Goal: Transaction & Acquisition: Purchase product/service

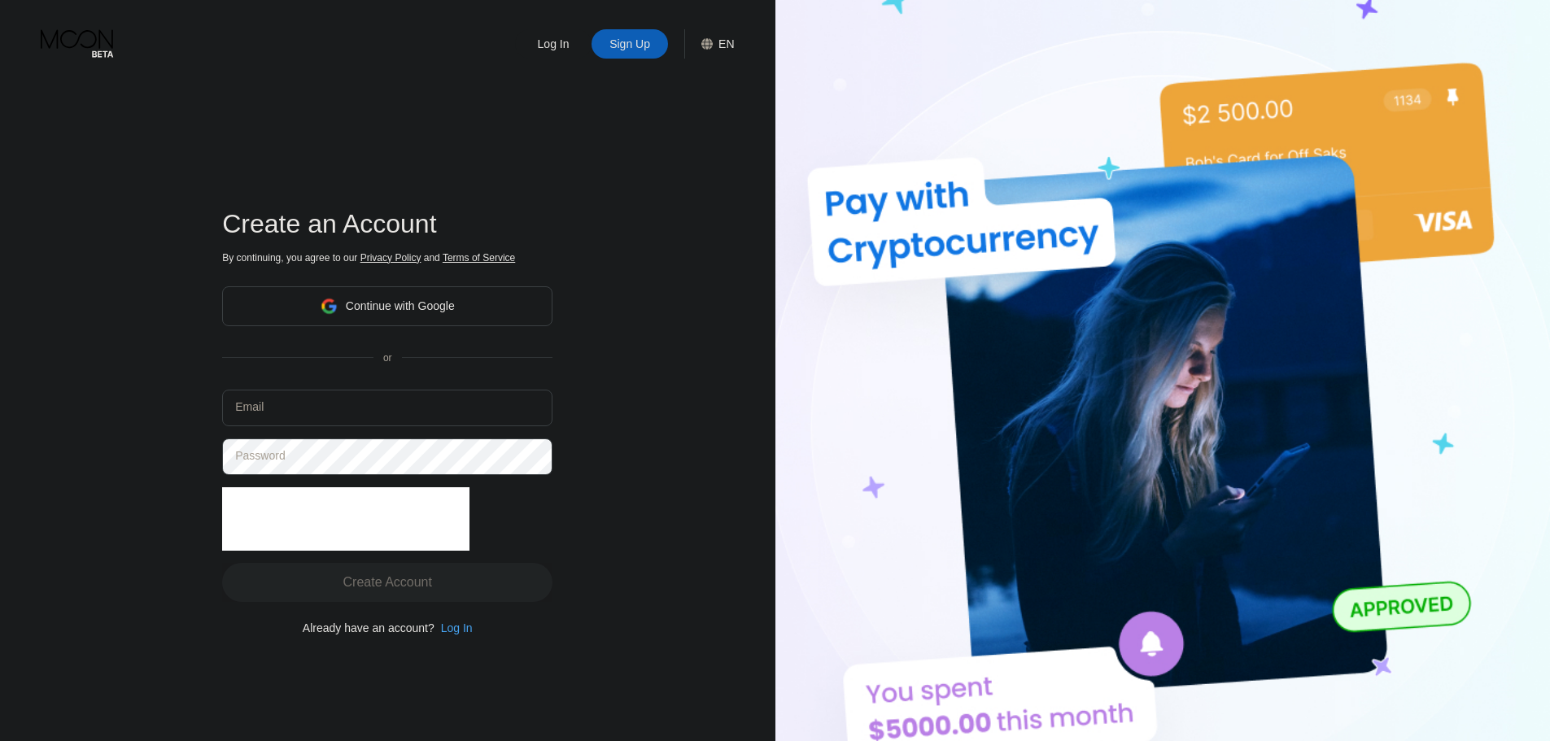
click at [463, 296] on div "Continue with Google" at bounding box center [387, 306] width 330 height 40
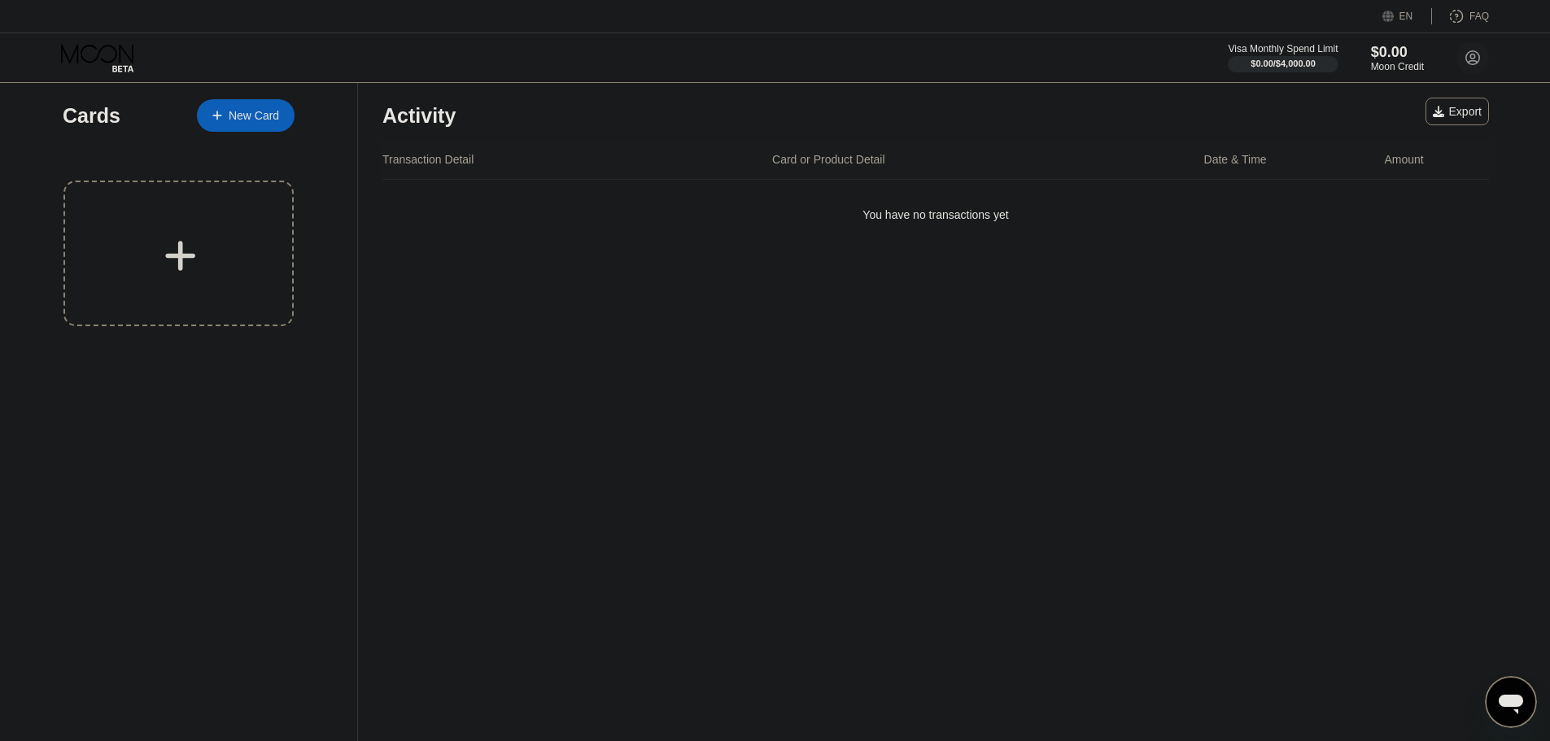
click at [260, 107] on div "New Card" at bounding box center [246, 115] width 98 height 33
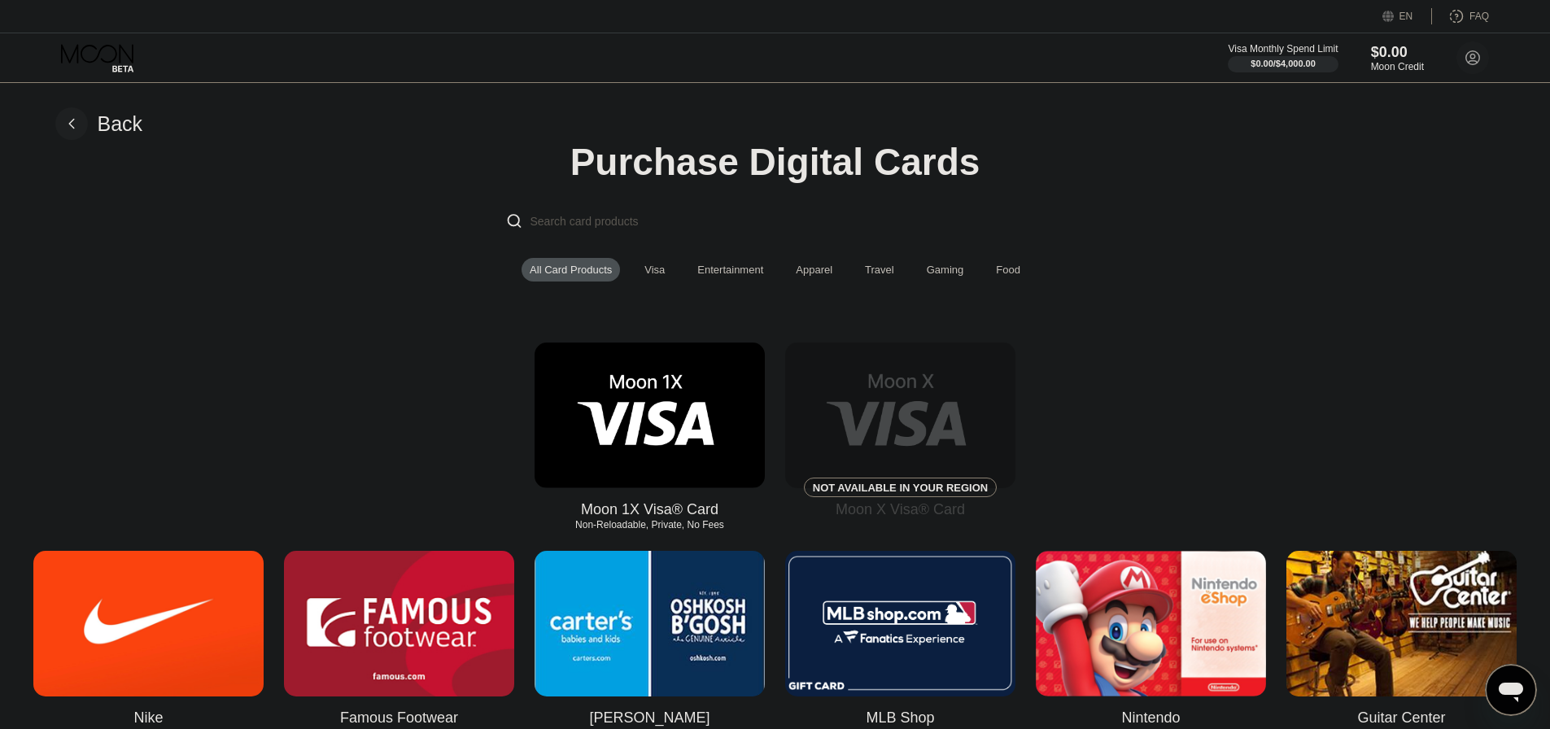
click at [657, 275] on div "Visa" at bounding box center [654, 270] width 20 height 12
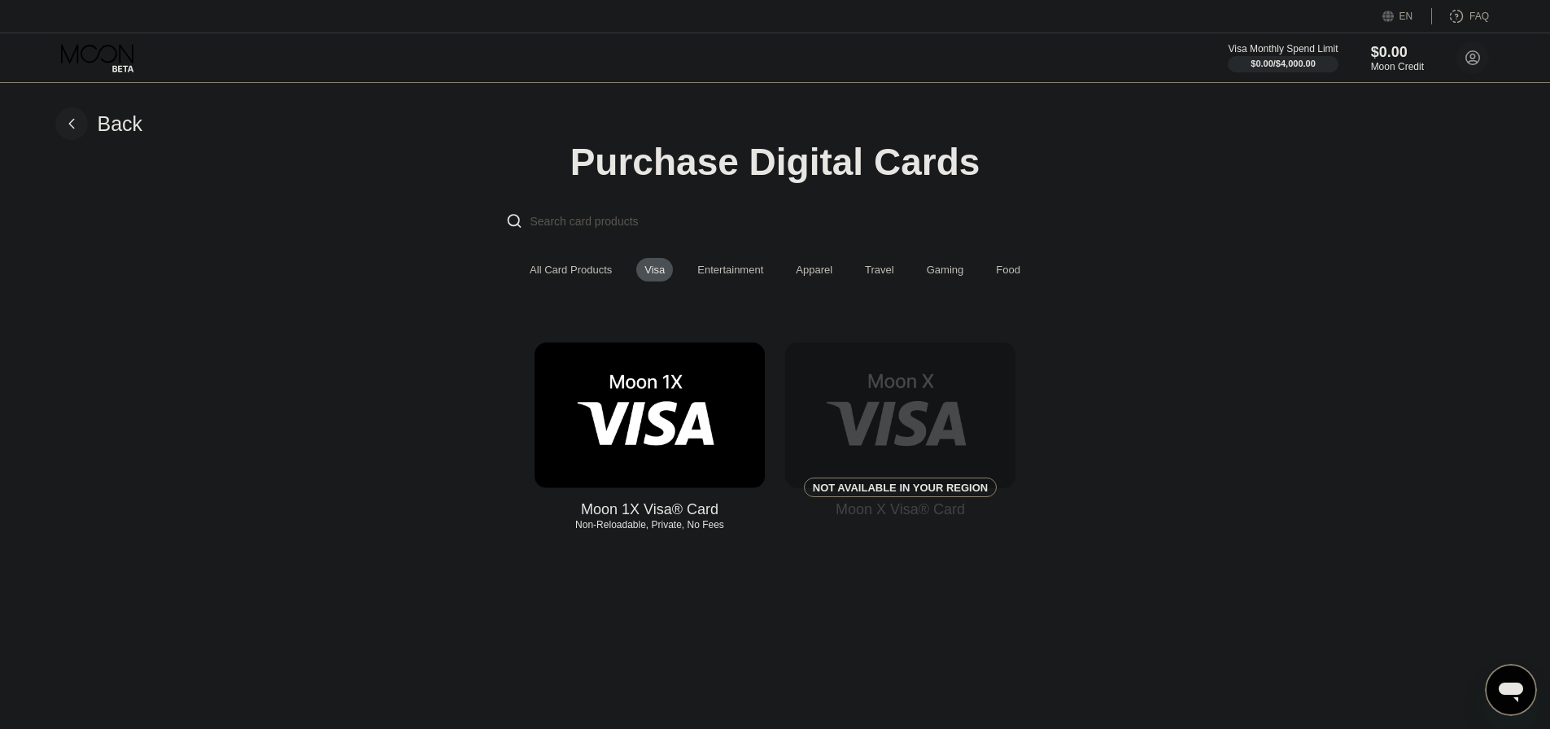
click at [722, 276] on div "Entertainment" at bounding box center [730, 270] width 66 height 12
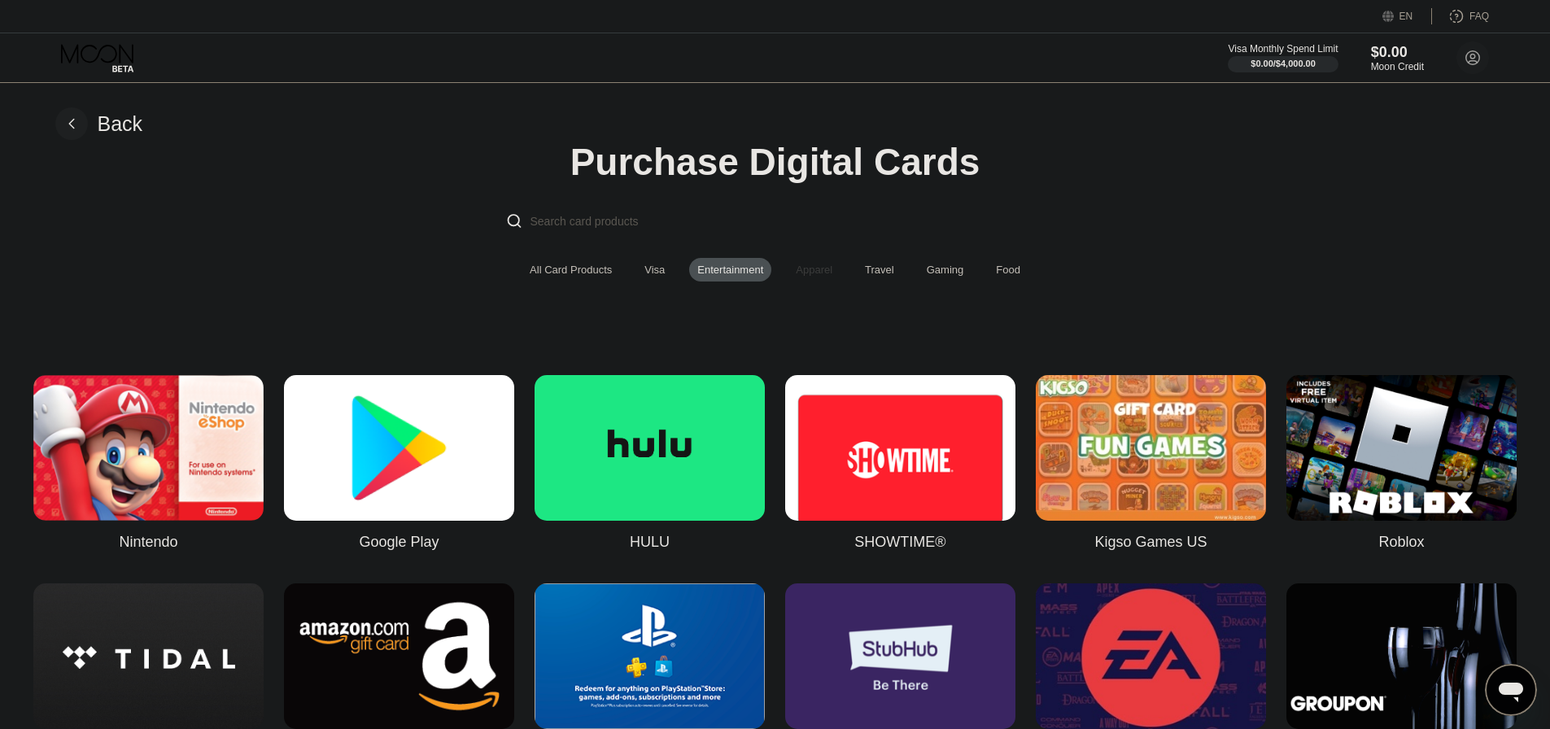
click at [801, 274] on div "Apparel" at bounding box center [813, 270] width 37 height 12
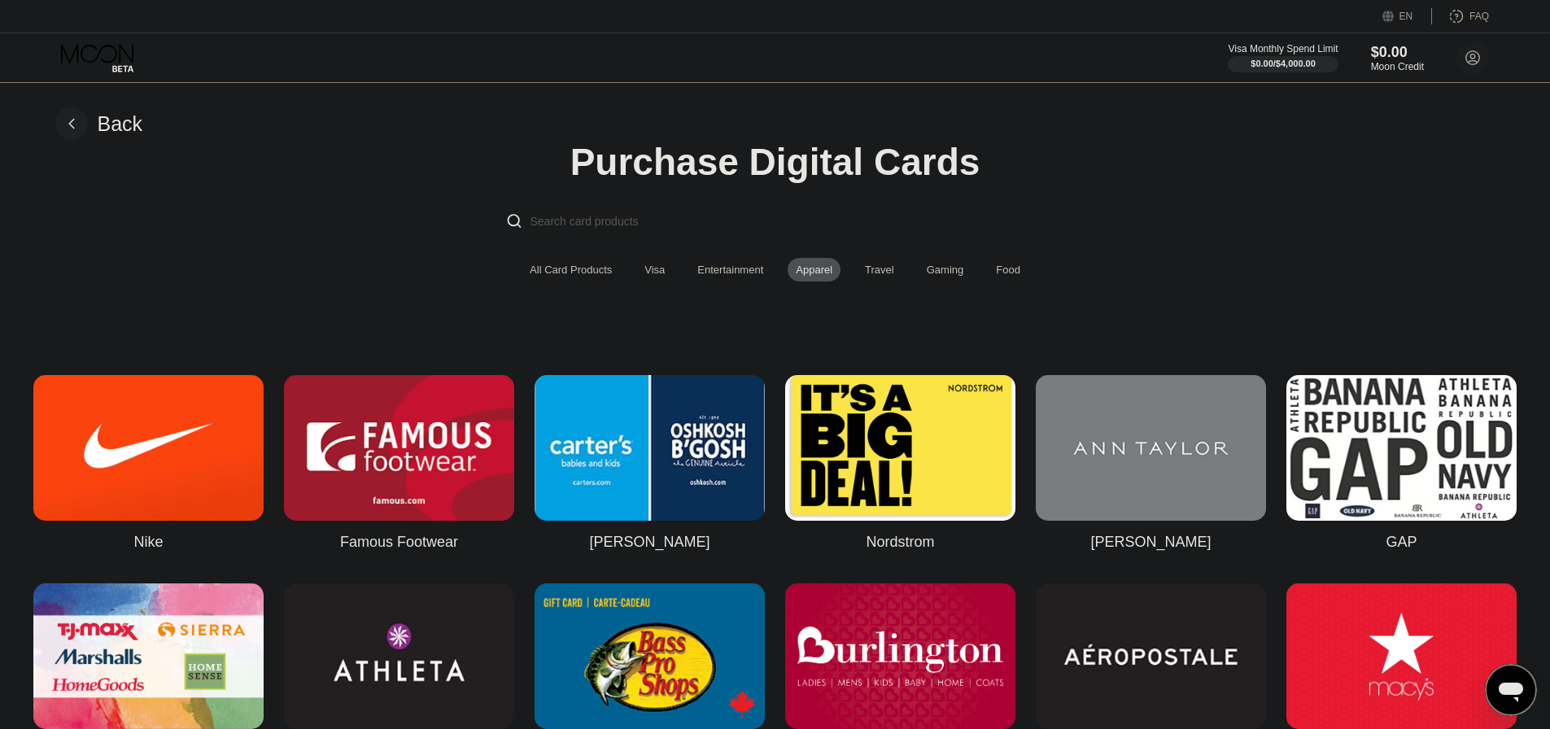
click at [886, 276] on div "Travel" at bounding box center [879, 270] width 29 height 12
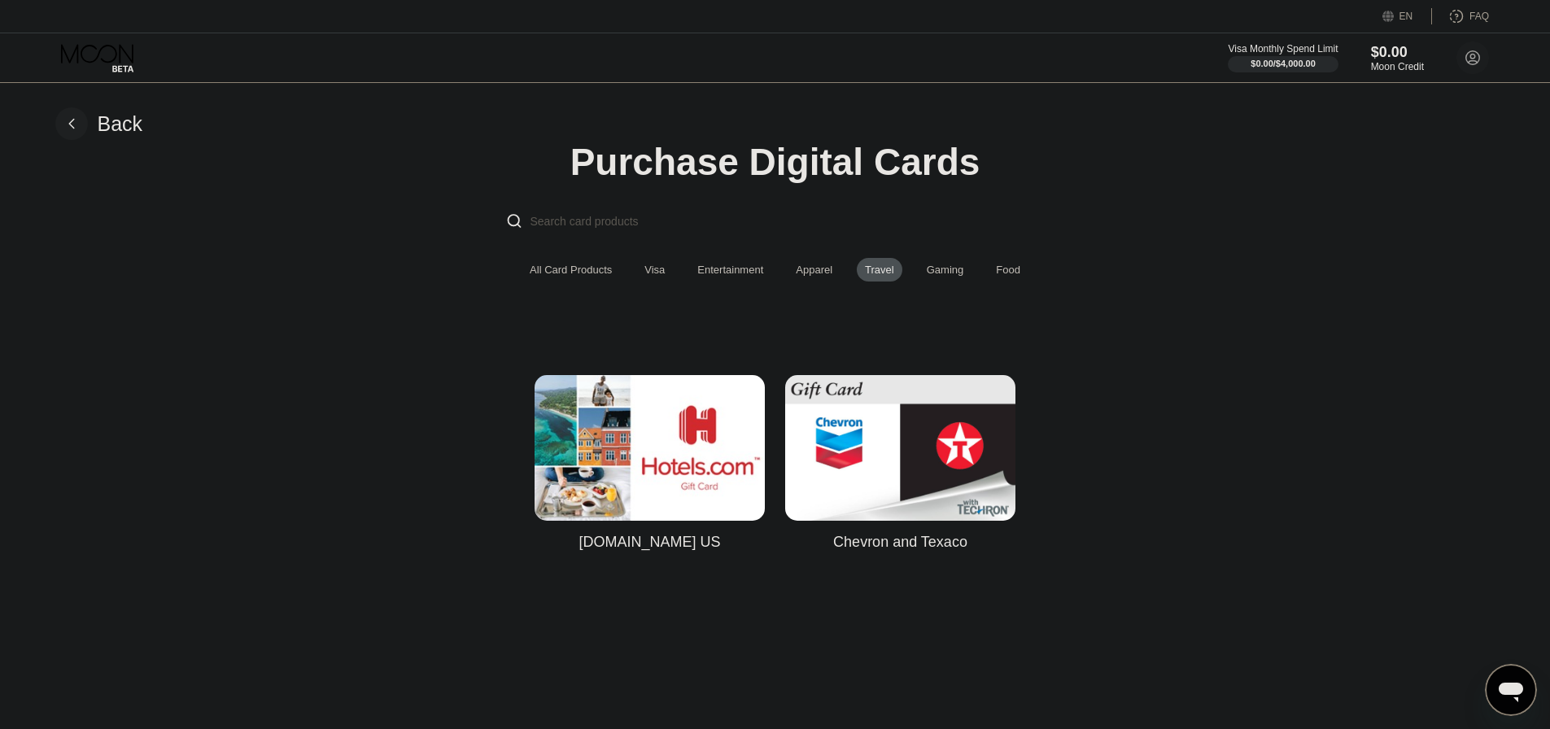
click at [940, 276] on div "Gaming" at bounding box center [944, 270] width 37 height 12
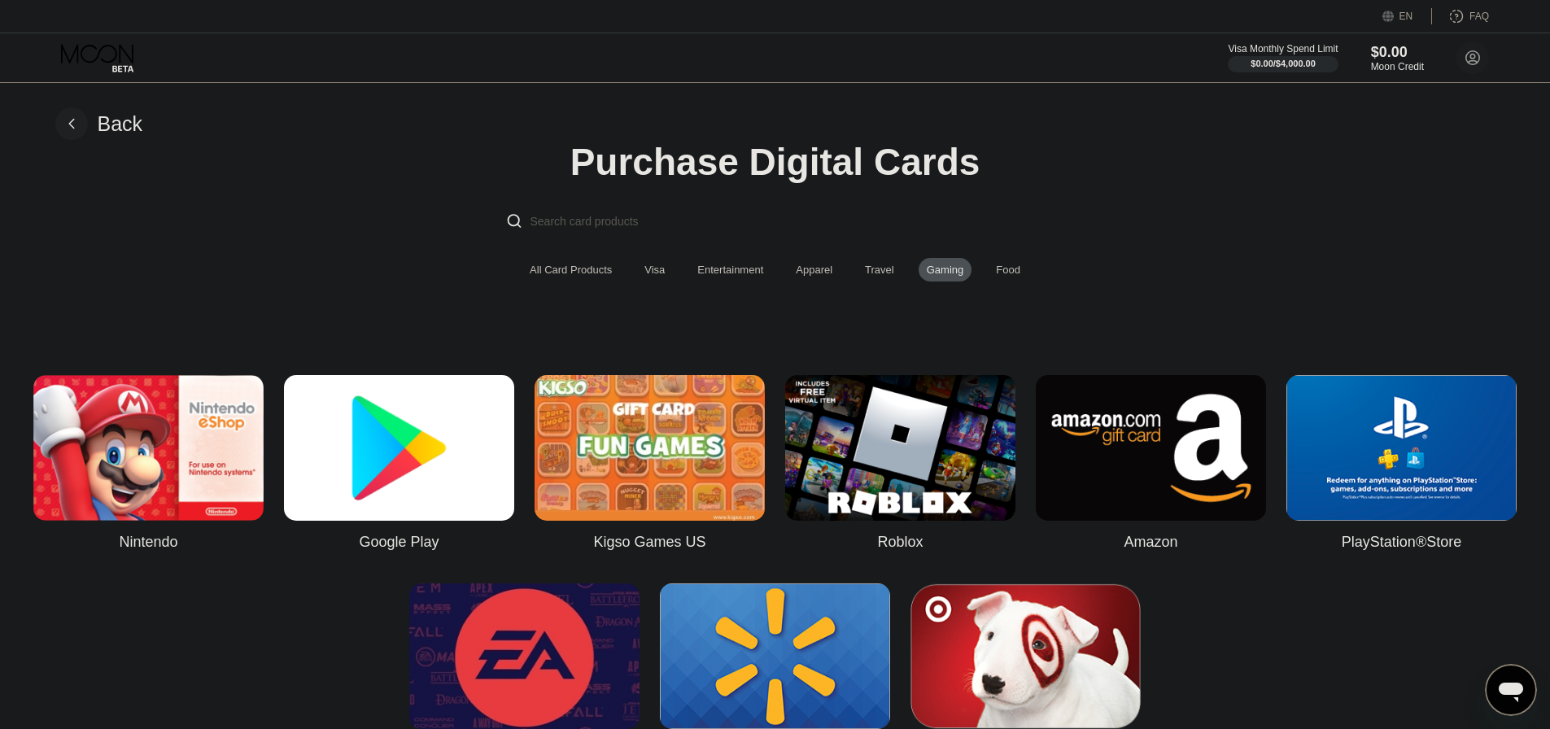
click at [1020, 272] on div "Food" at bounding box center [1007, 270] width 41 height 24
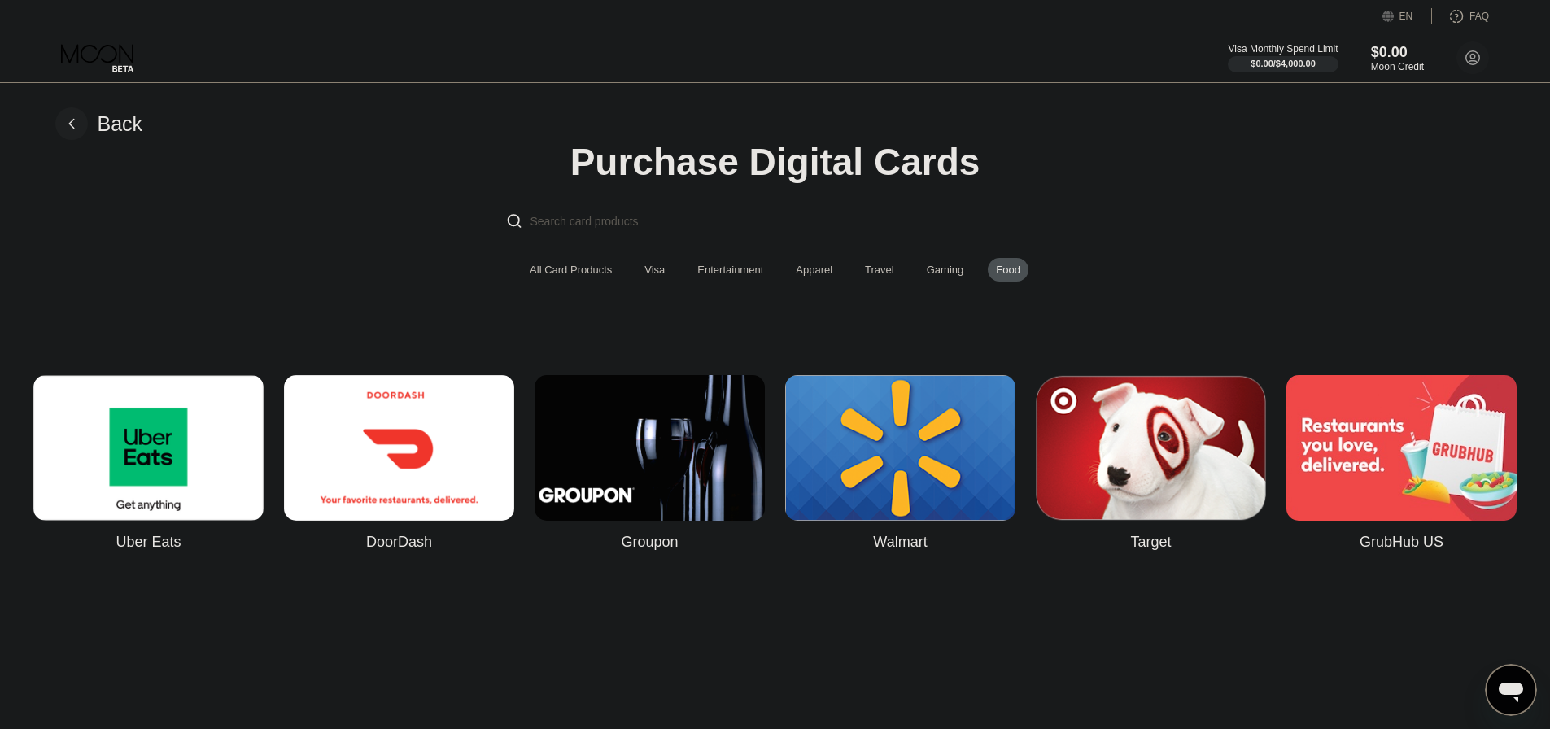
click at [654, 274] on div "Visa" at bounding box center [654, 270] width 20 height 12
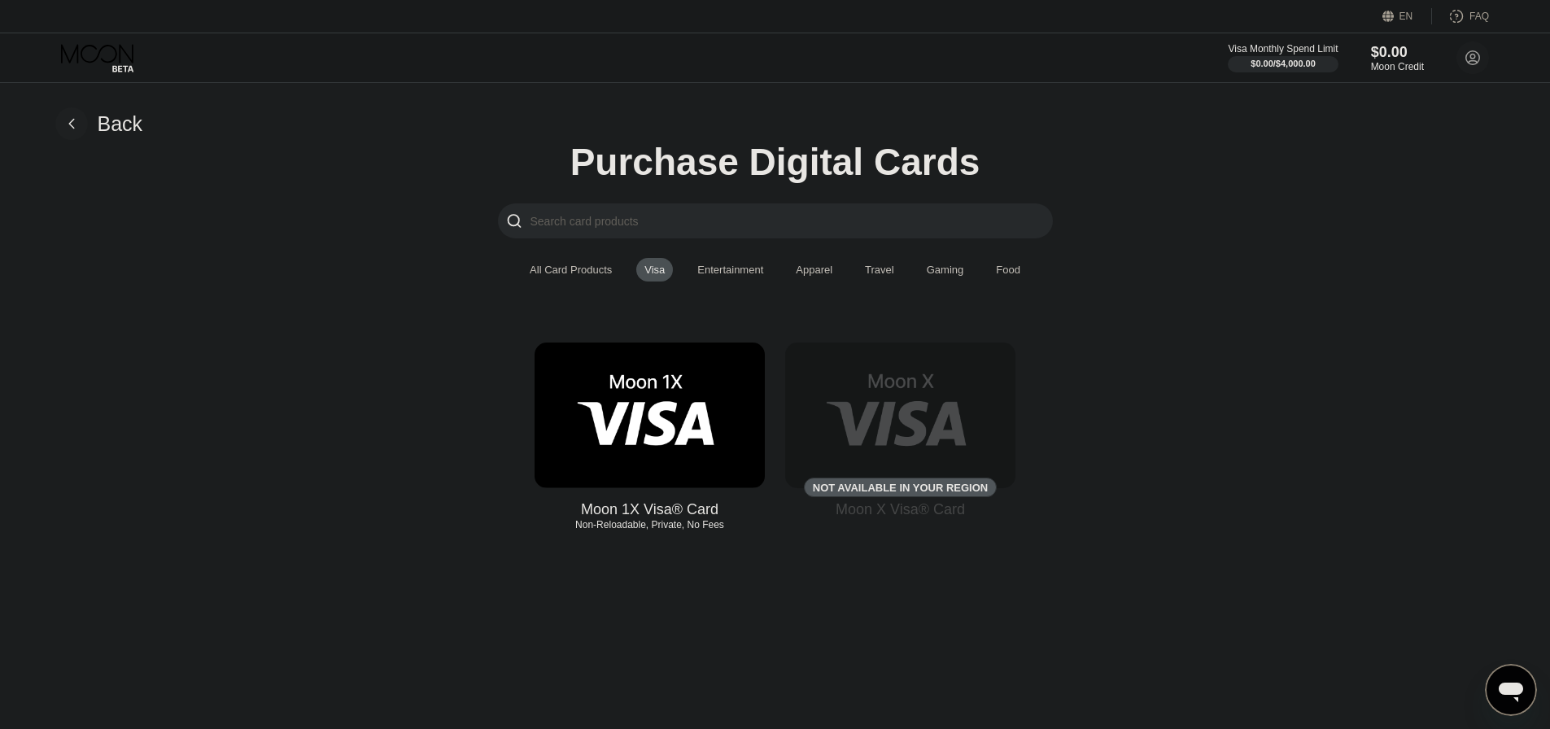
click at [645, 464] on img at bounding box center [649, 415] width 230 height 146
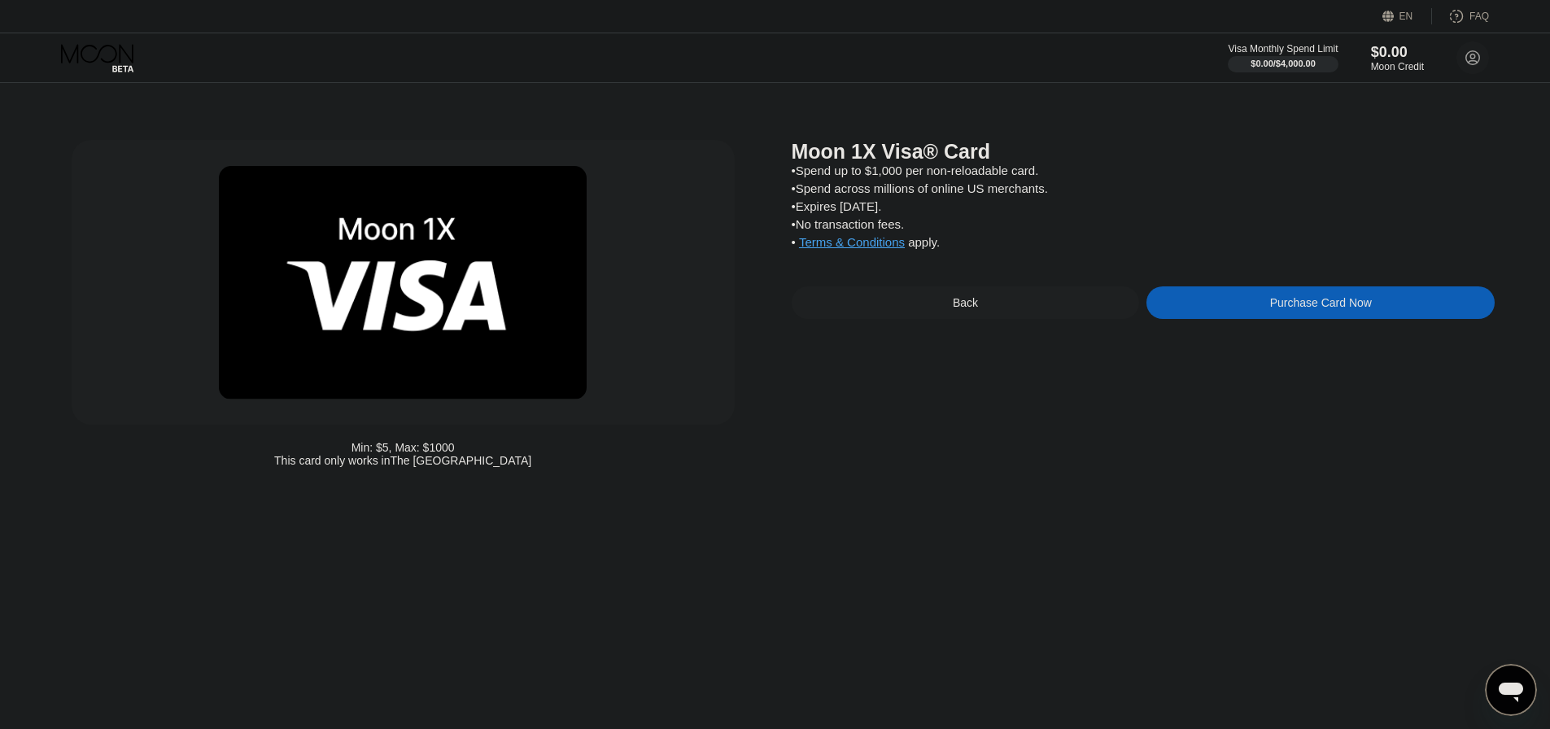
click at [1320, 309] on div "Purchase Card Now" at bounding box center [1321, 302] width 102 height 13
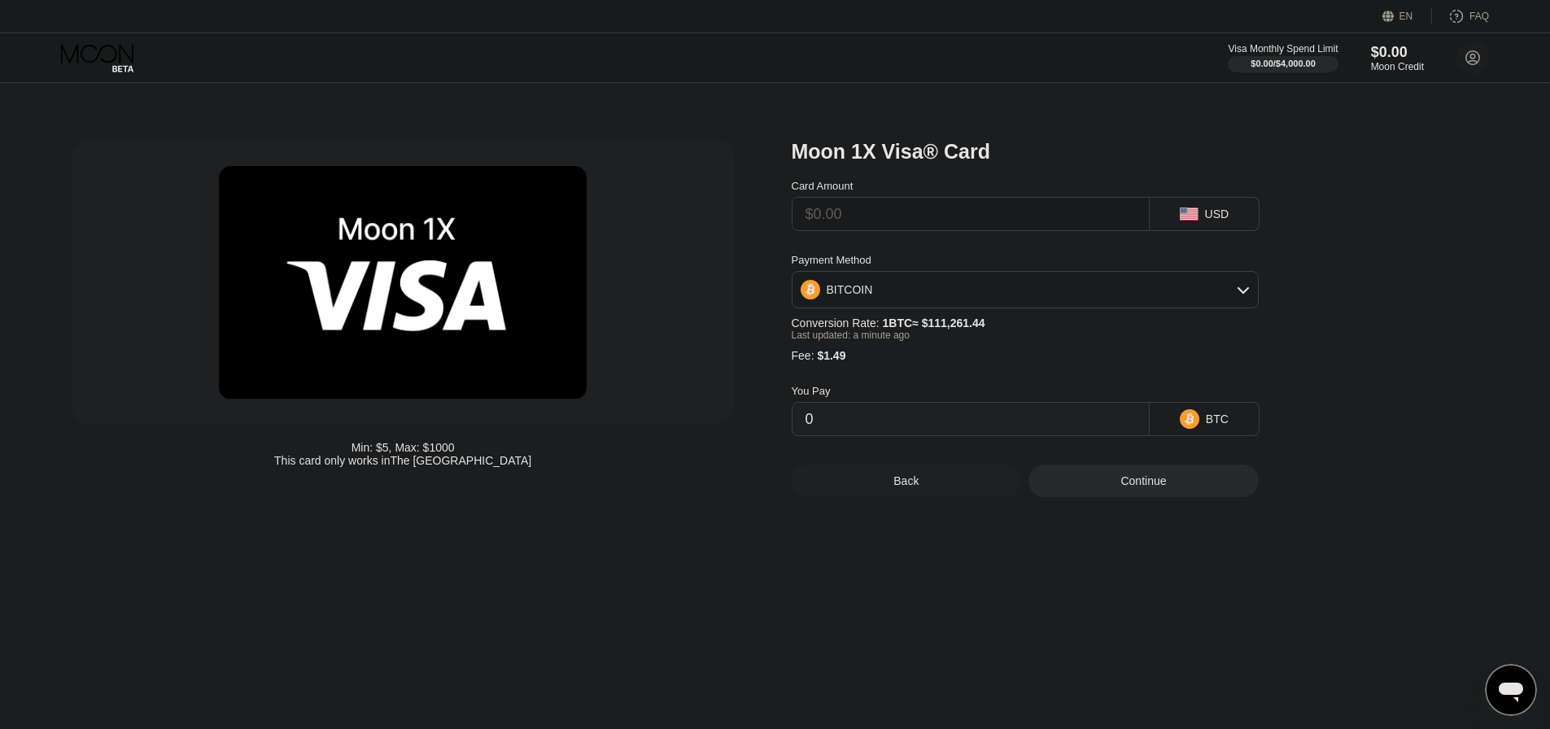
click at [952, 497] on div "Back" at bounding box center [906, 480] width 230 height 33
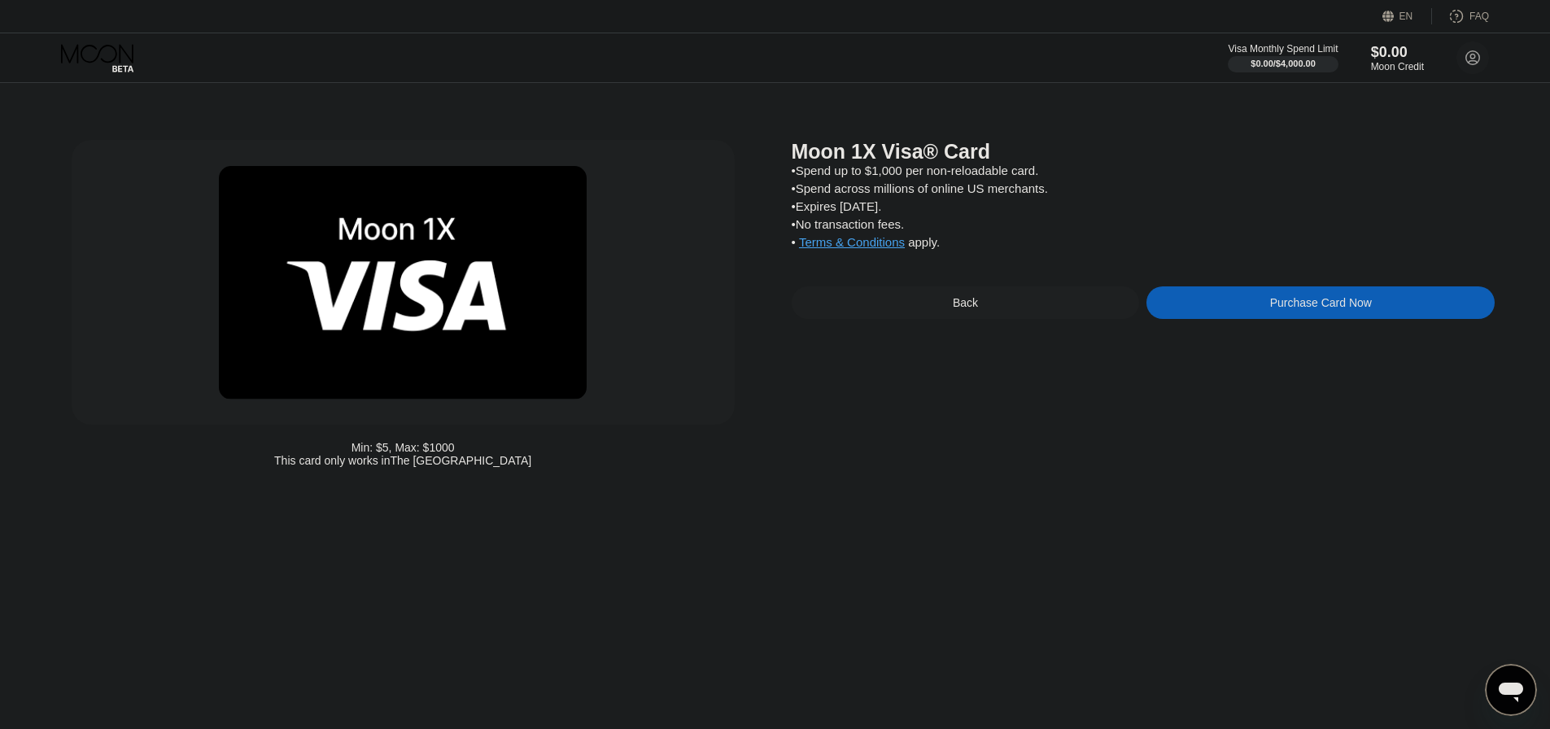
click at [897, 319] on div "Back" at bounding box center [965, 302] width 348 height 33
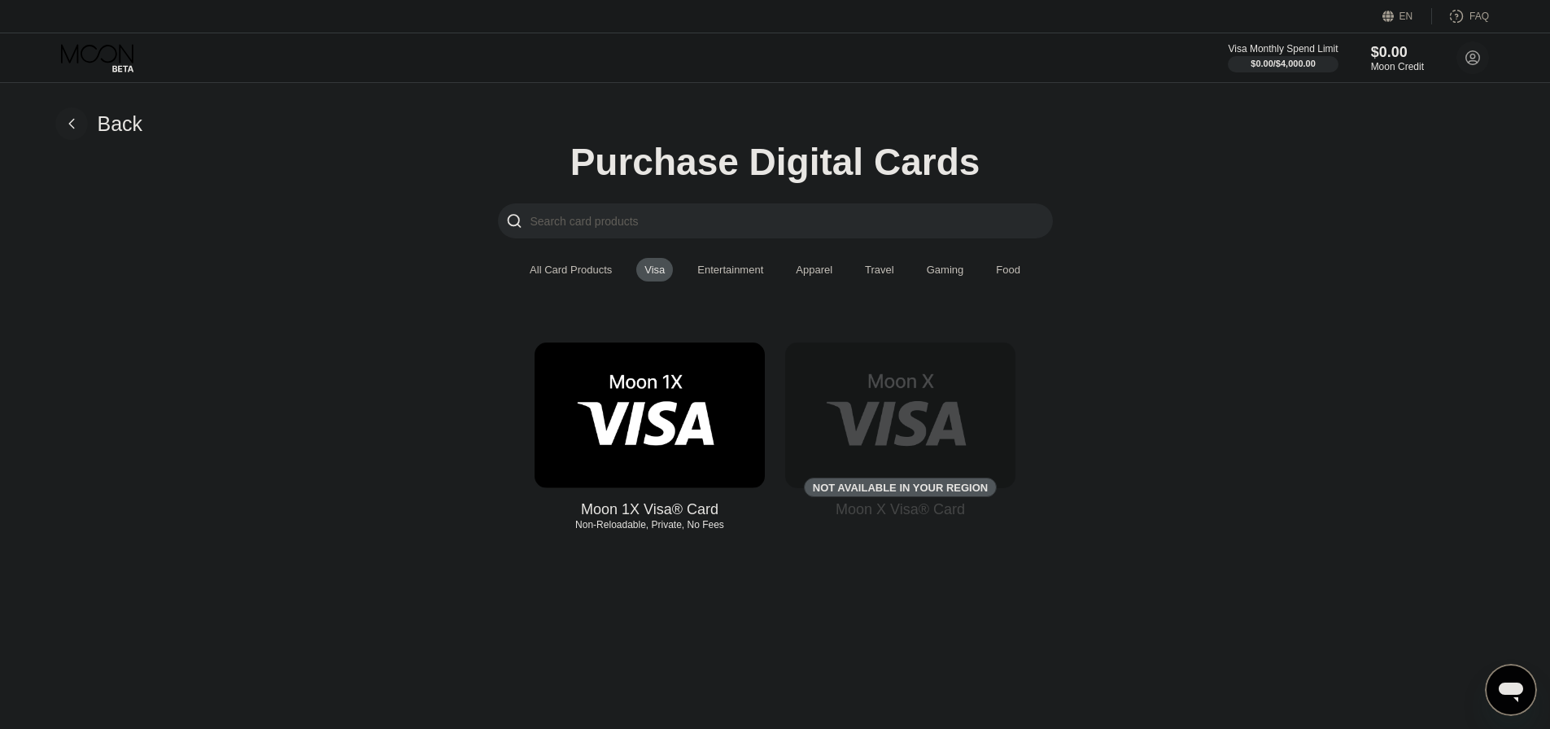
click at [93, 119] on div "Back" at bounding box center [99, 123] width 88 height 33
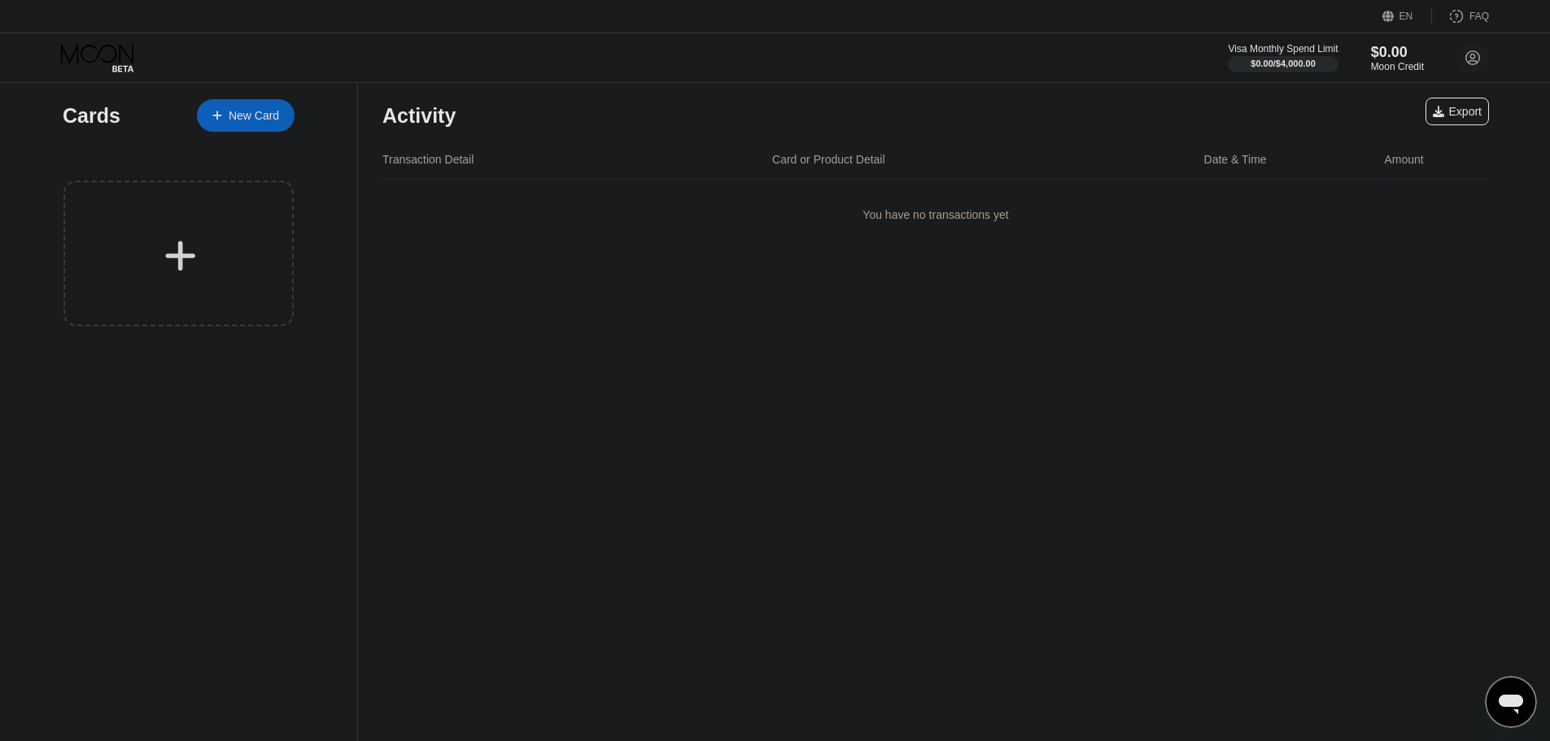
click at [88, 143] on div "Cards New Card" at bounding box center [179, 212] width 232 height 259
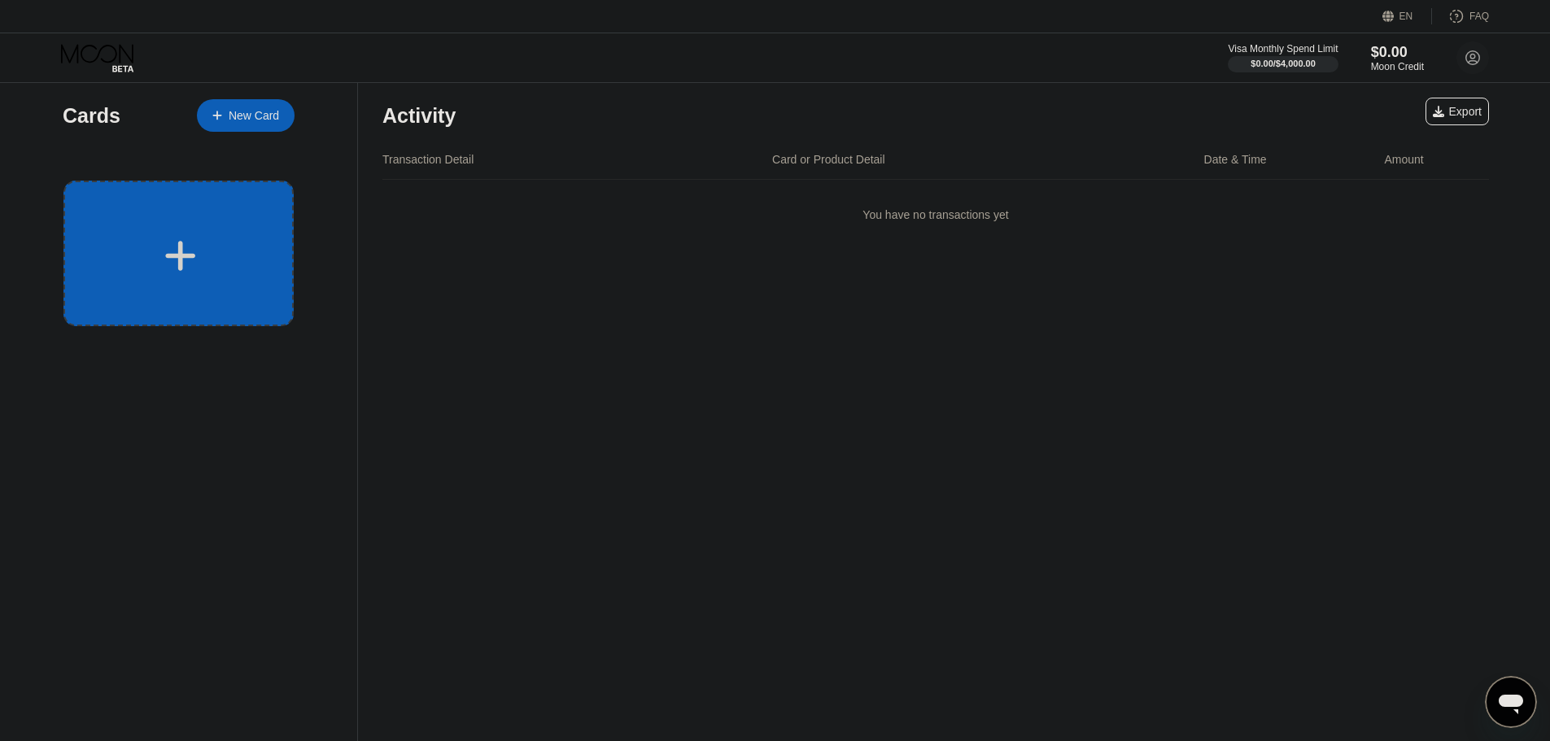
click at [155, 235] on div at bounding box center [178, 254] width 230 height 146
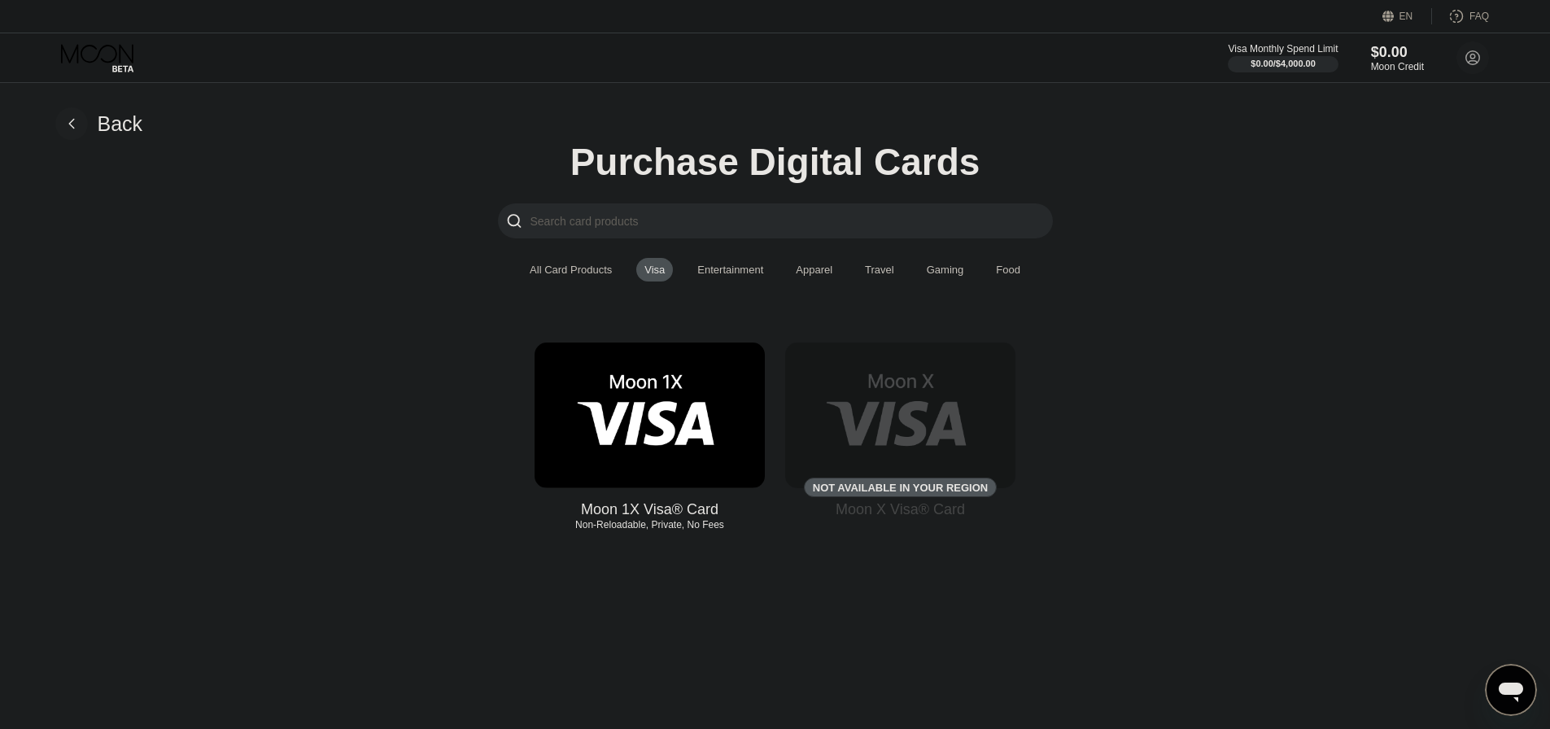
click at [545, 272] on div "All Card Products" at bounding box center [571, 270] width 82 height 12
